Goal: Check status: Check status

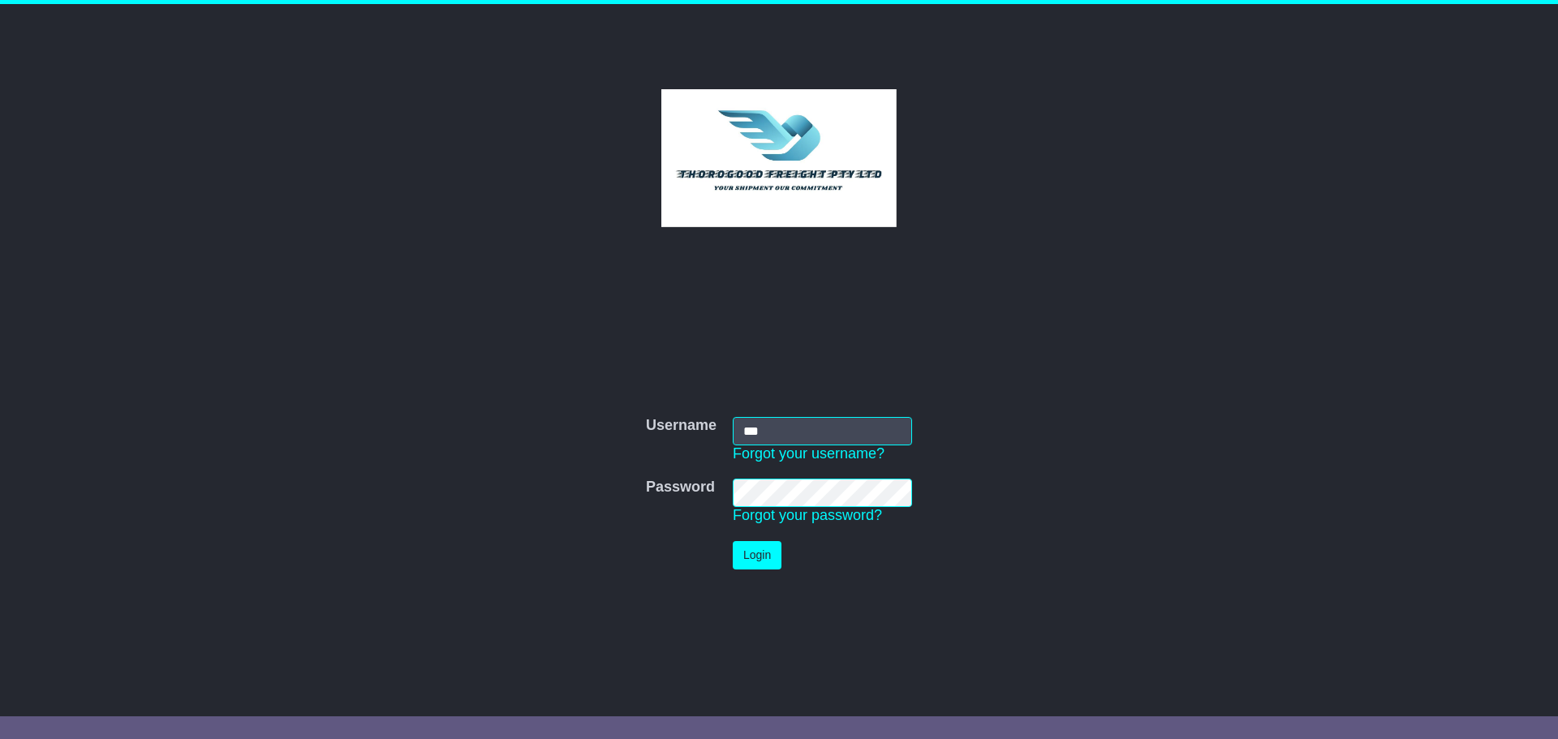
click at [757, 554] on button "Login" at bounding box center [757, 555] width 49 height 28
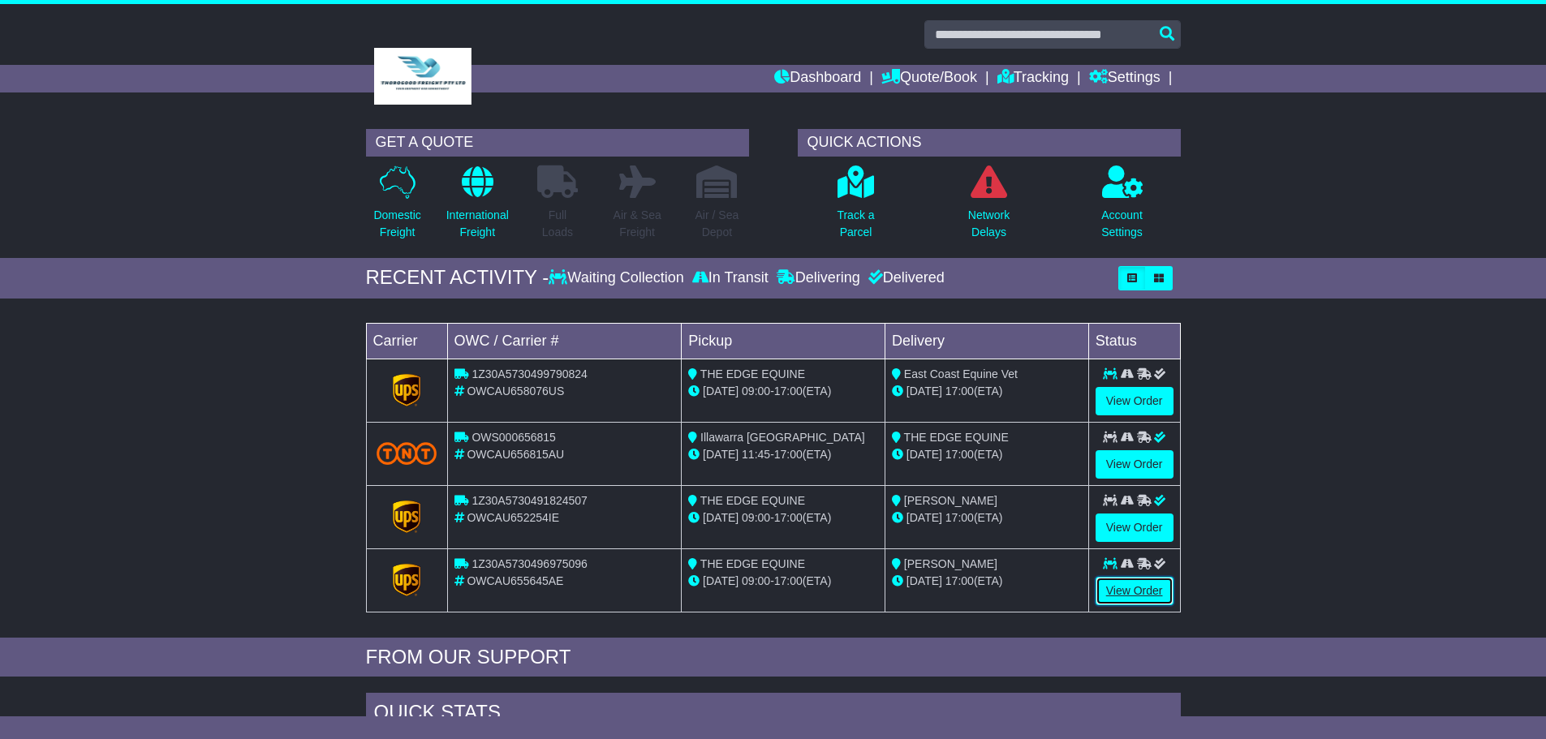
click at [1151, 588] on link "View Order" at bounding box center [1134, 591] width 78 height 28
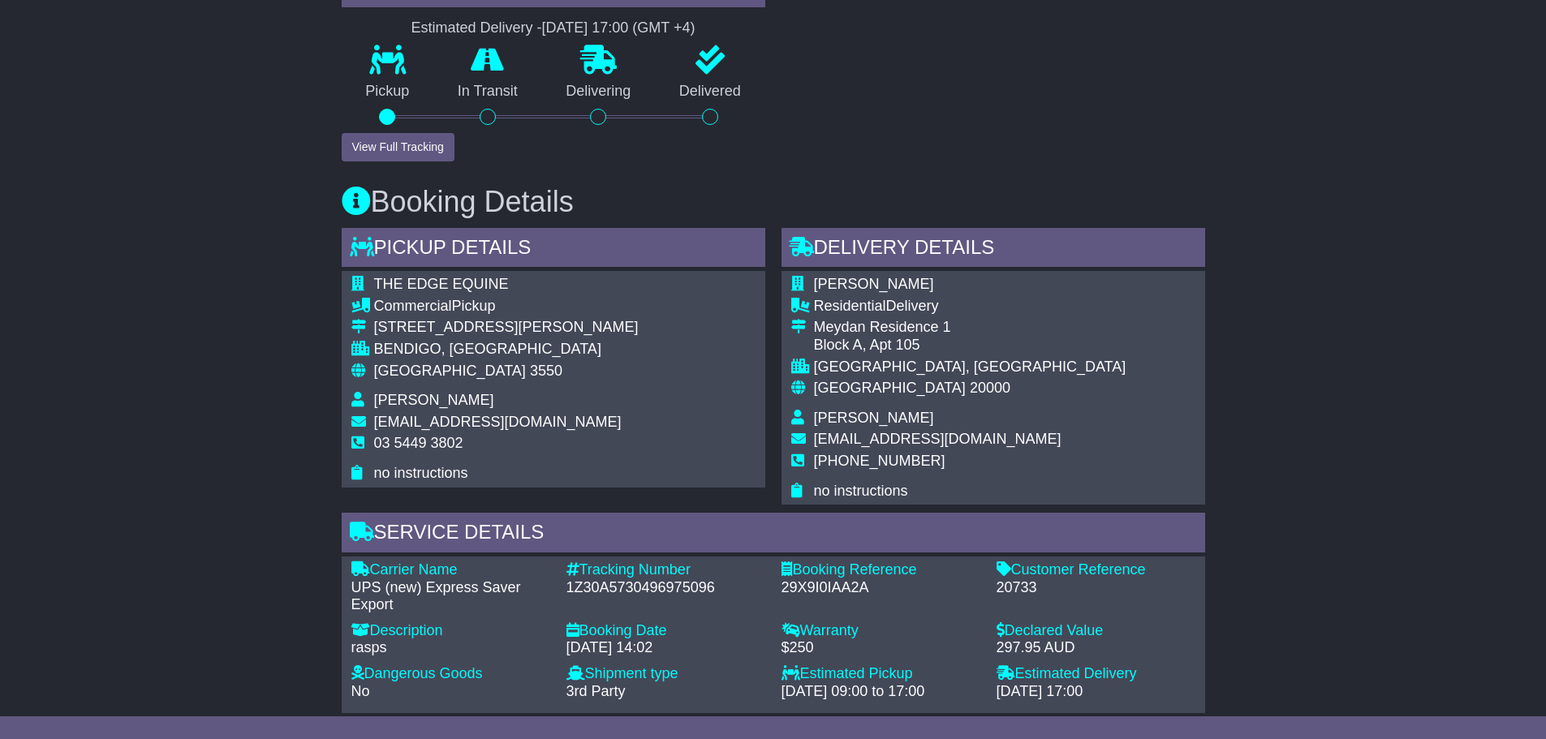
scroll to position [730, 0]
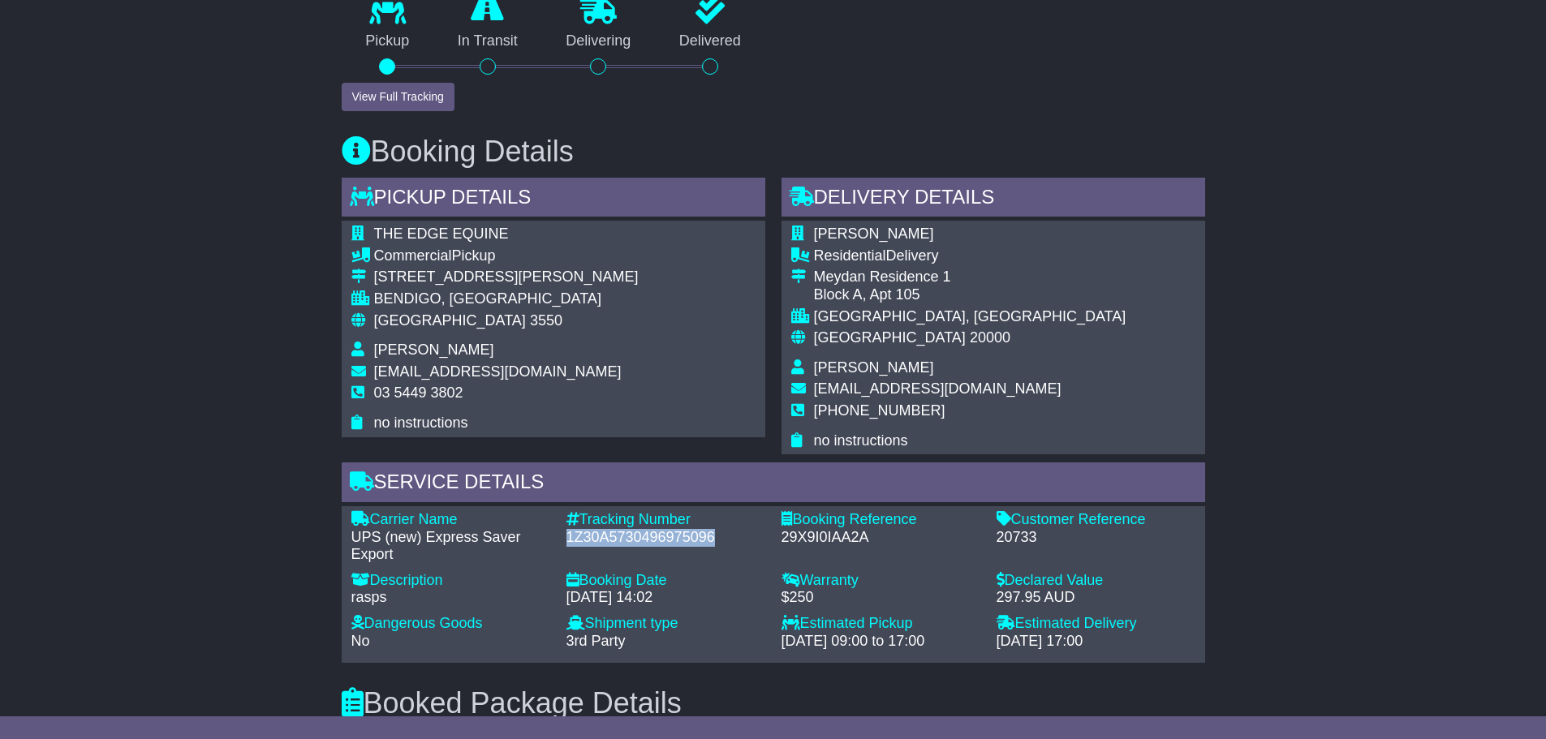
drag, startPoint x: 716, startPoint y: 535, endPoint x: 568, endPoint y: 534, distance: 147.7
click at [568, 534] on div "1Z30A5730496975096" at bounding box center [665, 538] width 199 height 18
copy div "1Z30A5730496975096"
